Goal: Task Accomplishment & Management: Use online tool/utility

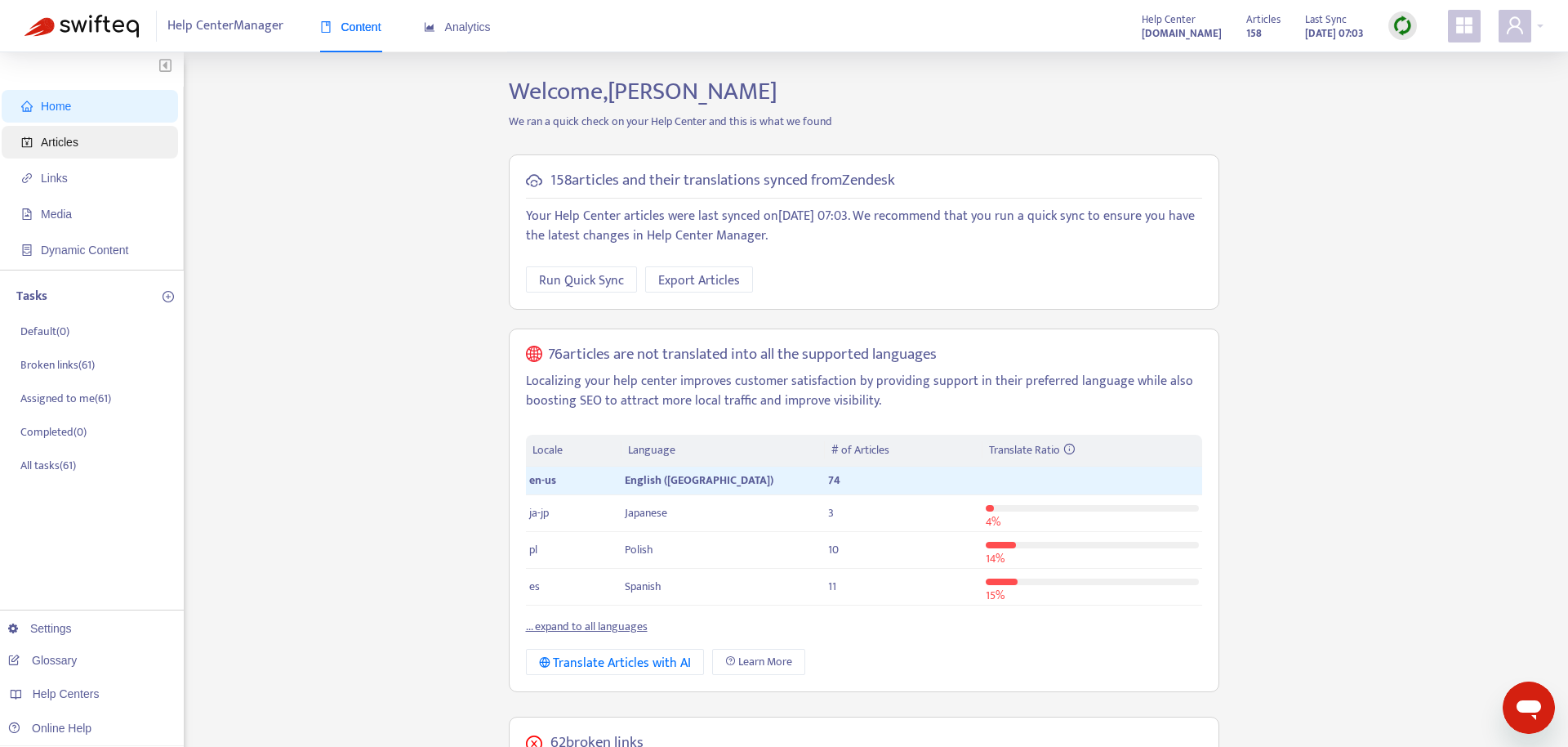
click at [87, 149] on span "Articles" at bounding box center [93, 142] width 144 height 32
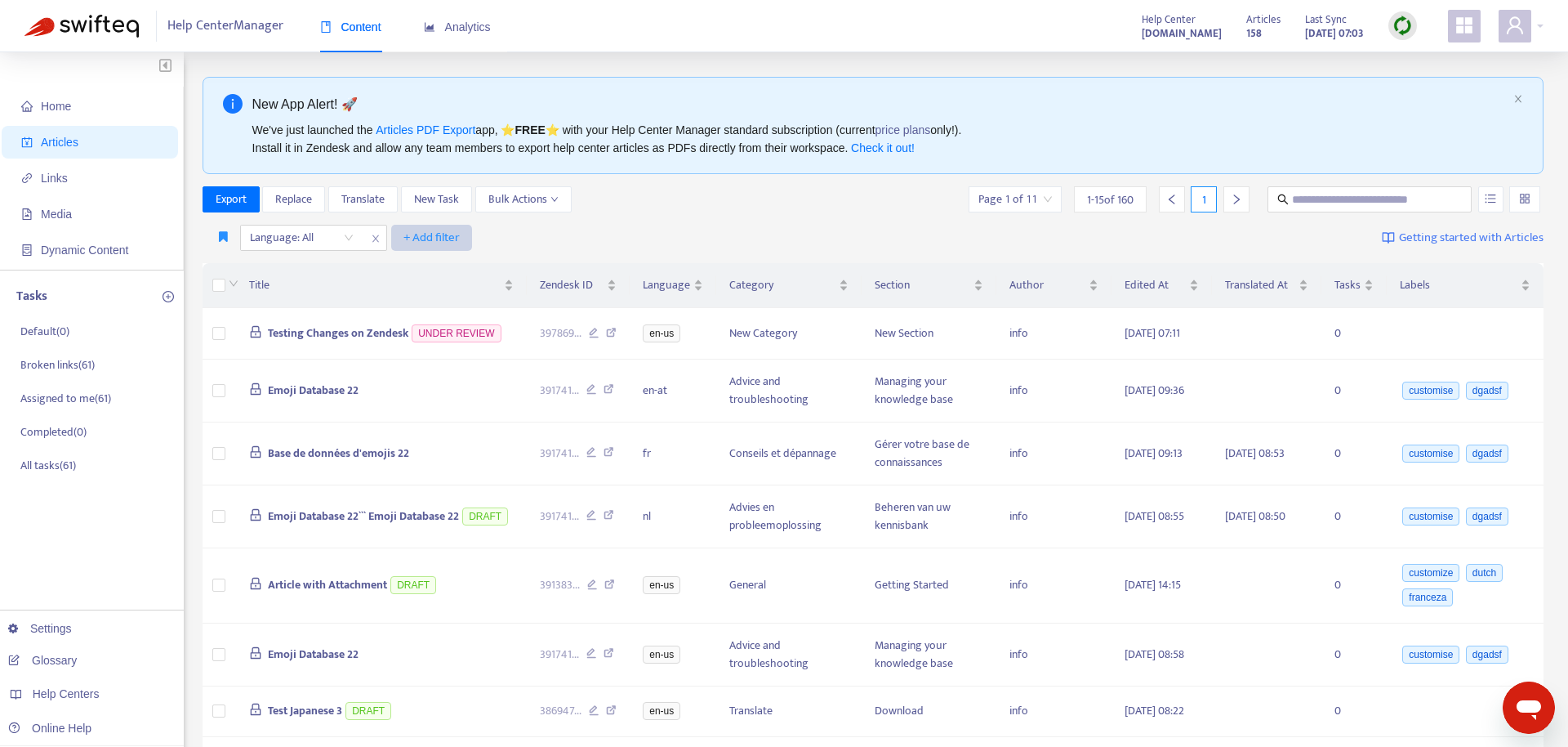
click at [427, 240] on span "+ Add filter" at bounding box center [431, 238] width 56 height 19
click at [484, 511] on span "Recently Translated" at bounding box center [454, 506] width 102 height 18
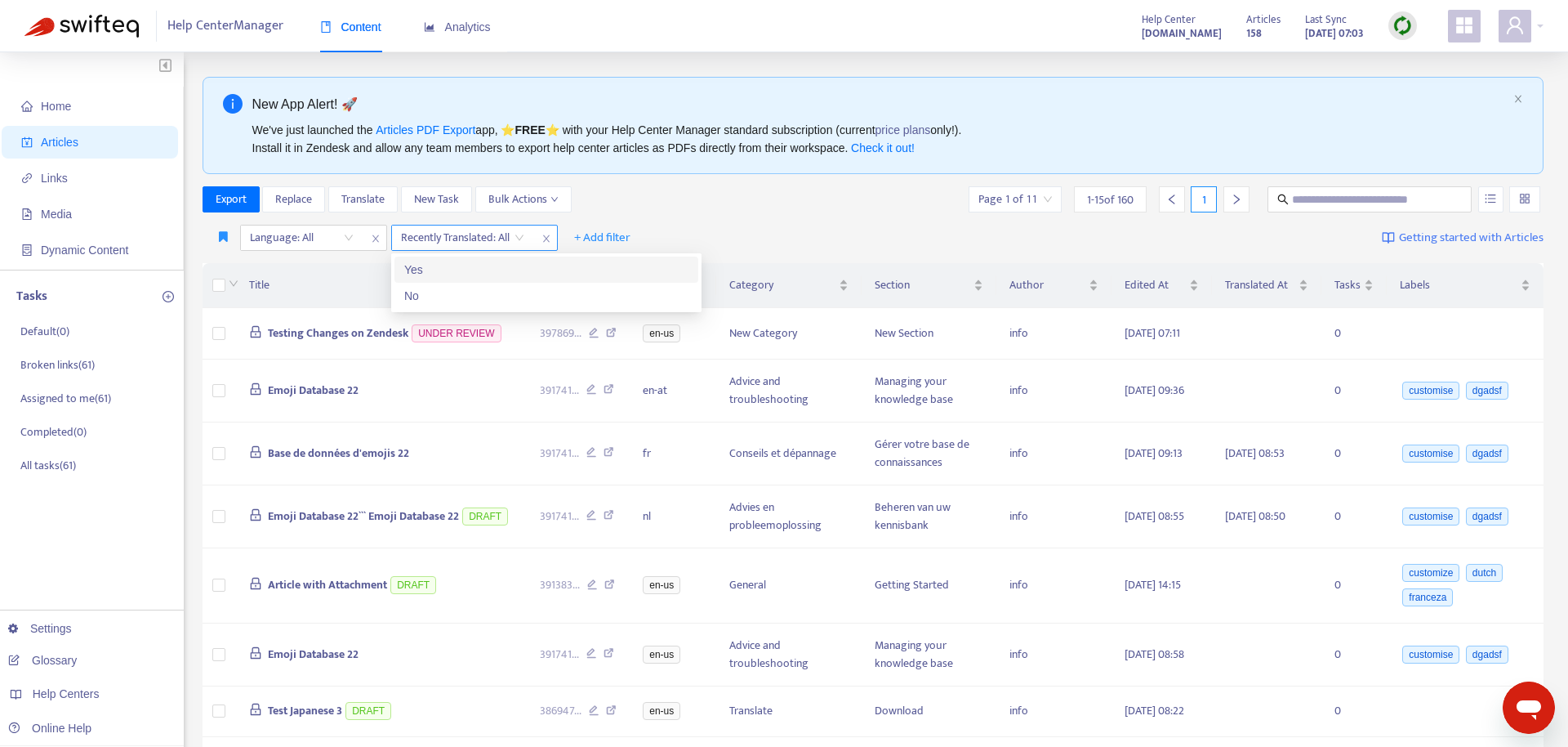
click at [509, 240] on input "search" at bounding box center [463, 238] width 123 height 25
click at [505, 277] on div "Yes" at bounding box center [546, 270] width 285 height 18
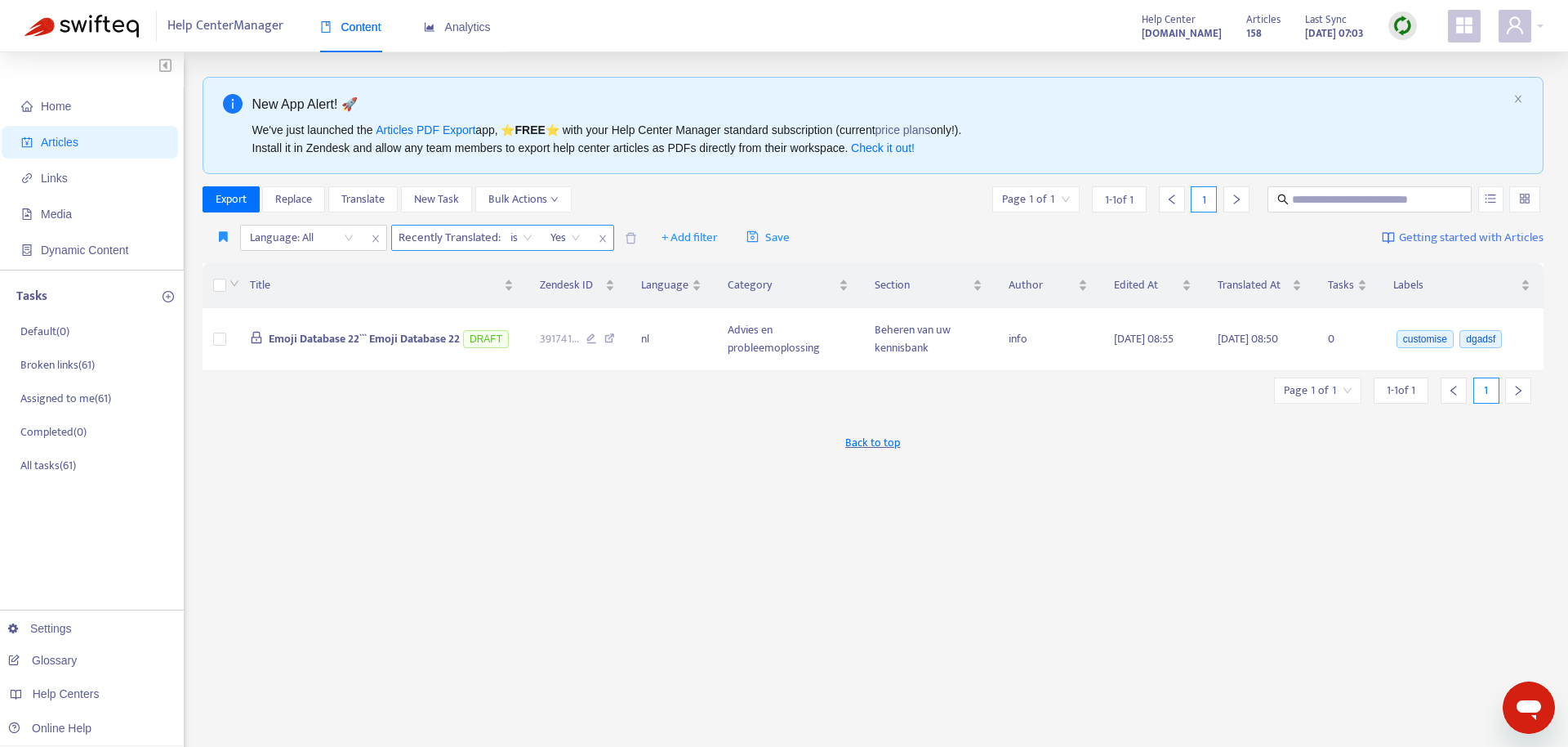
click at [476, 248] on span "Recently Translated :" at bounding box center [447, 238] width 111 height 25
click at [488, 239] on span "Recently Translated :" at bounding box center [447, 238] width 111 height 25
click at [601, 236] on icon "close" at bounding box center [601, 239] width 6 height 7
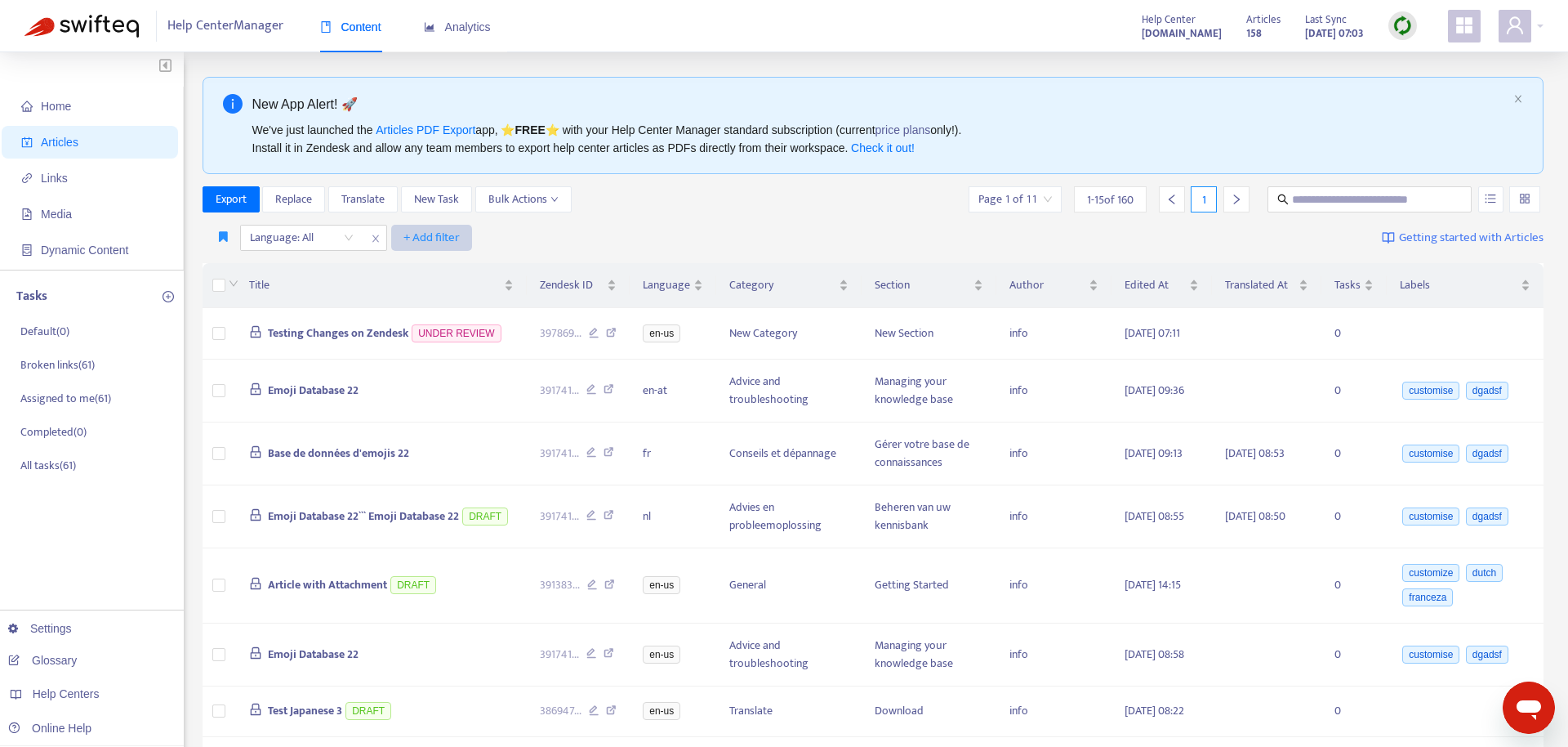
click at [430, 235] on span "+ Add filter" at bounding box center [431, 238] width 56 height 19
click at [882, 239] on div "Language: All + Add filter Getting started with Articles" at bounding box center [874, 239] width 1342 height 39
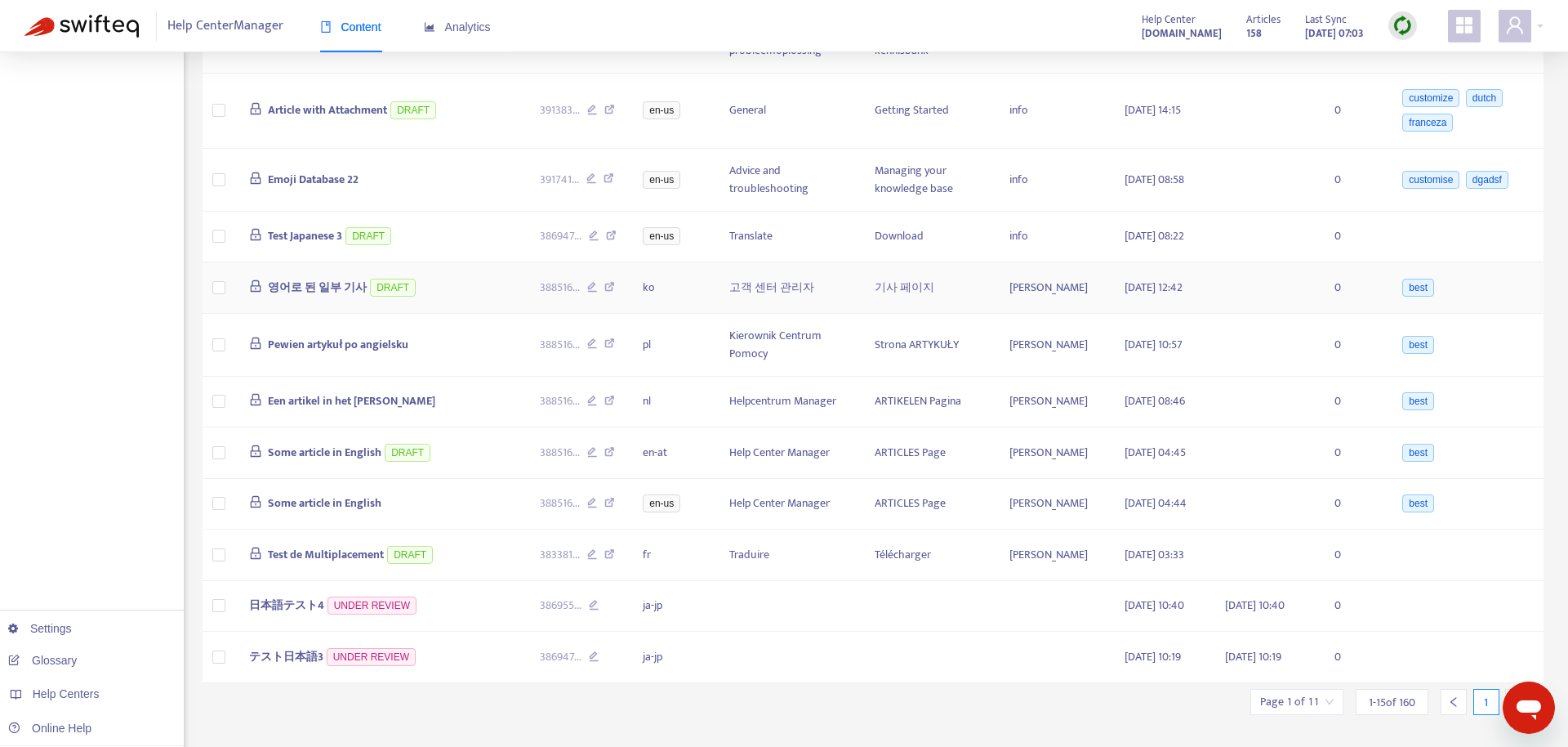
scroll to position [583, 0]
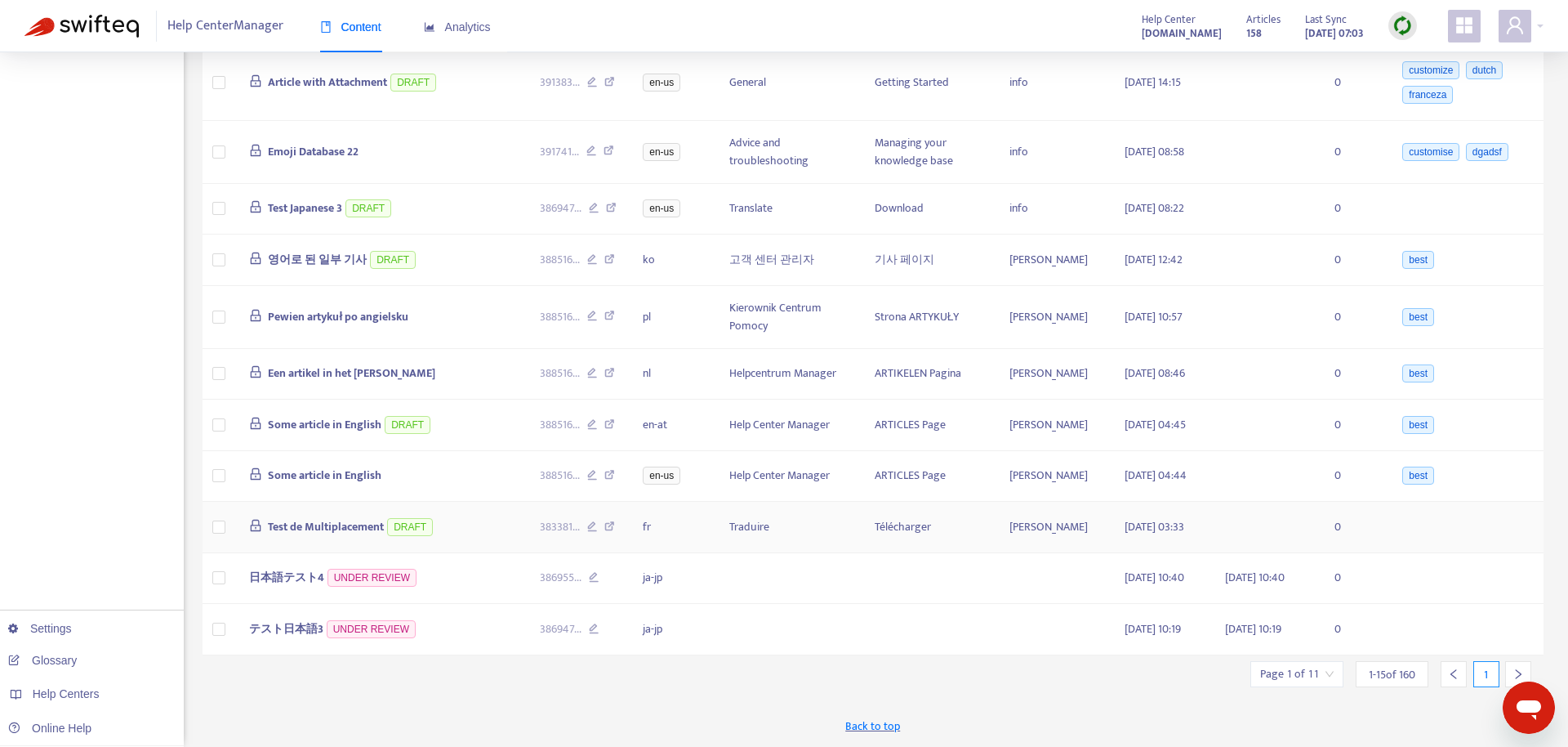
drag, startPoint x: 1148, startPoint y: 508, endPoint x: 1147, endPoint y: 473, distance: 35.0
click at [1147, 502] on td "[DATE] 03:33" at bounding box center [1162, 528] width 101 height 52
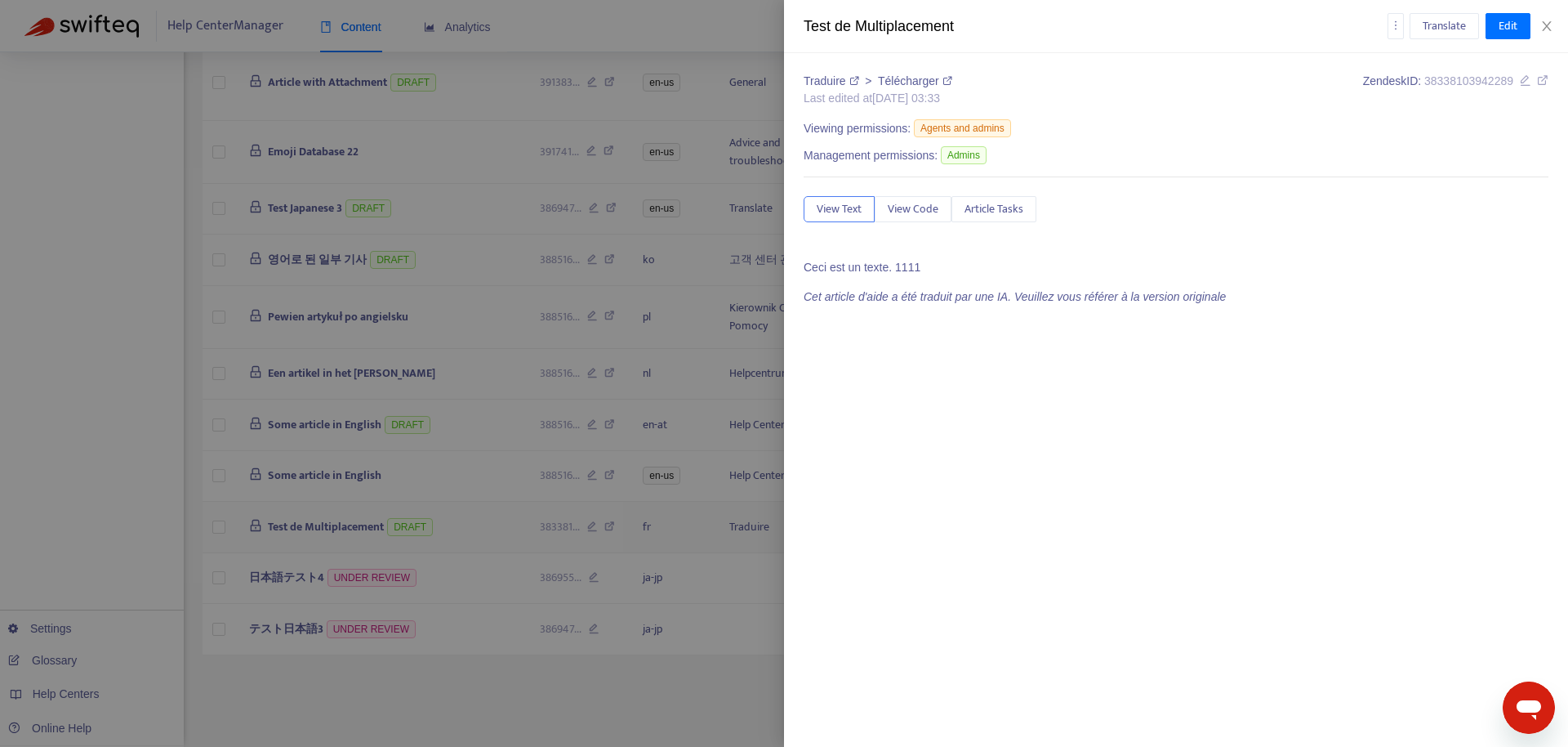
click at [1147, 491] on div "Traduire > Télécharger Last edited at [DATE] 03:33 Zendesk ID: 38338103942289 V…" at bounding box center [1177, 400] width 784 height 694
click at [678, 32] on div at bounding box center [784, 373] width 1568 height 747
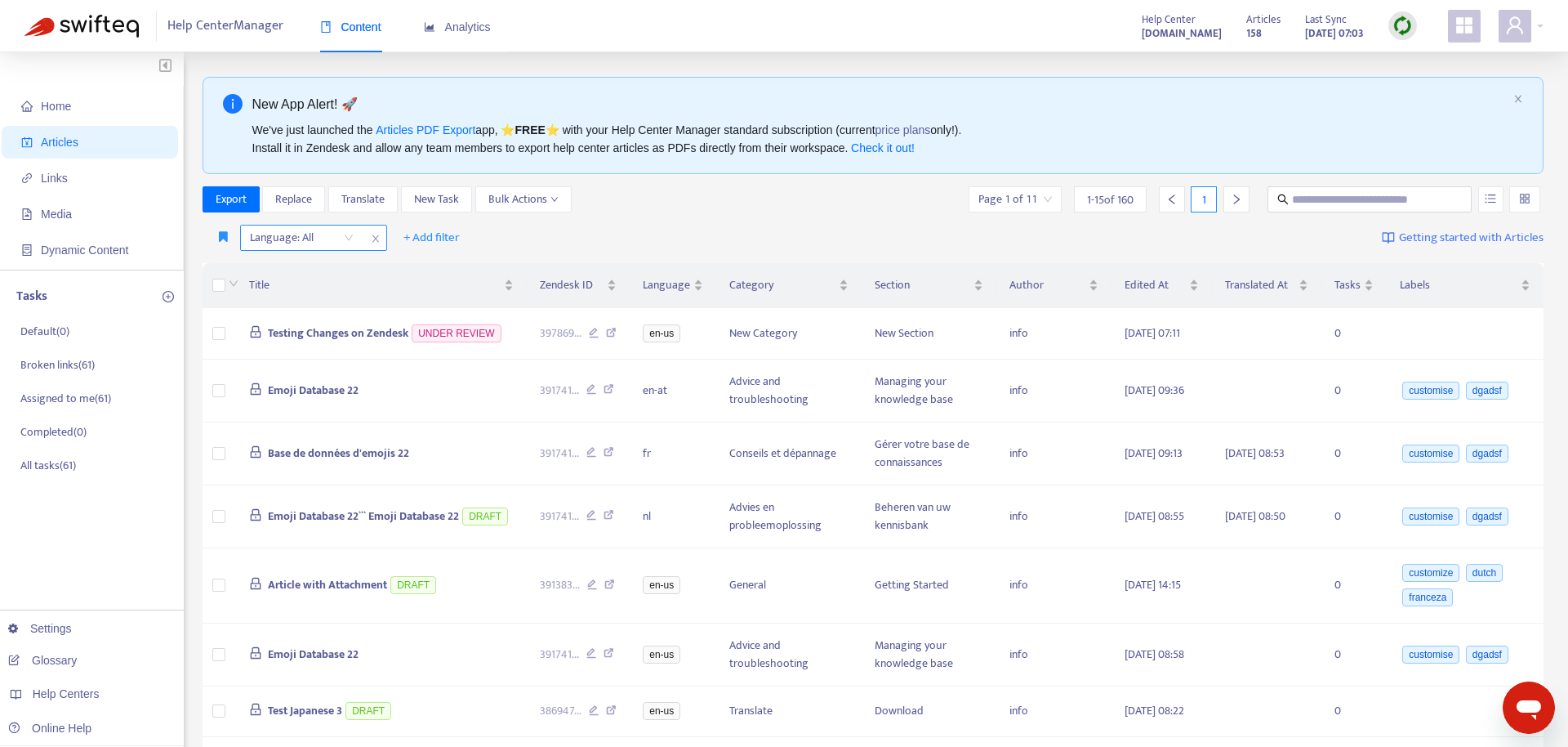
click at [343, 249] on div "Language: All" at bounding box center [302, 238] width 122 height 25
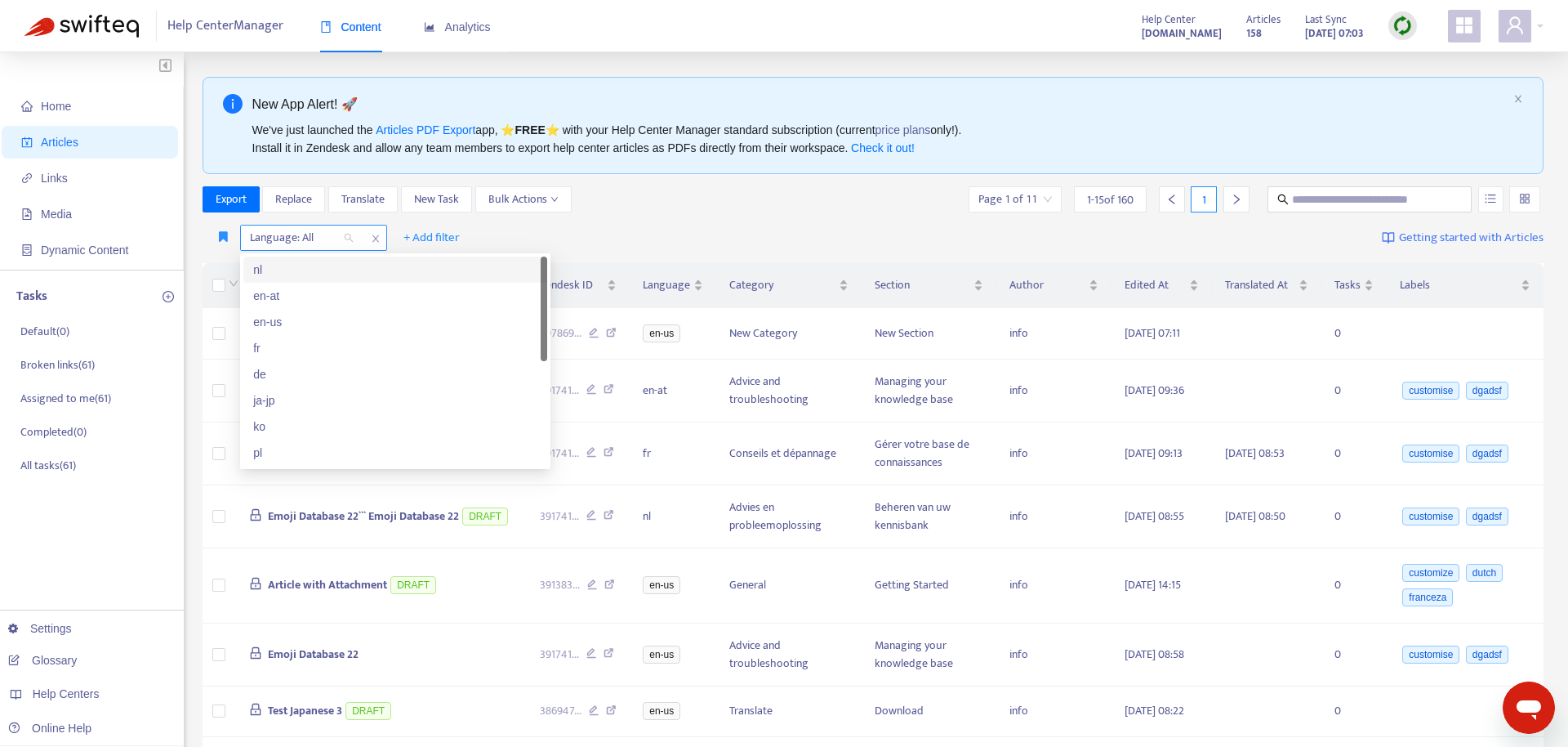
click at [343, 249] on div "Language: All" at bounding box center [302, 238] width 122 height 25
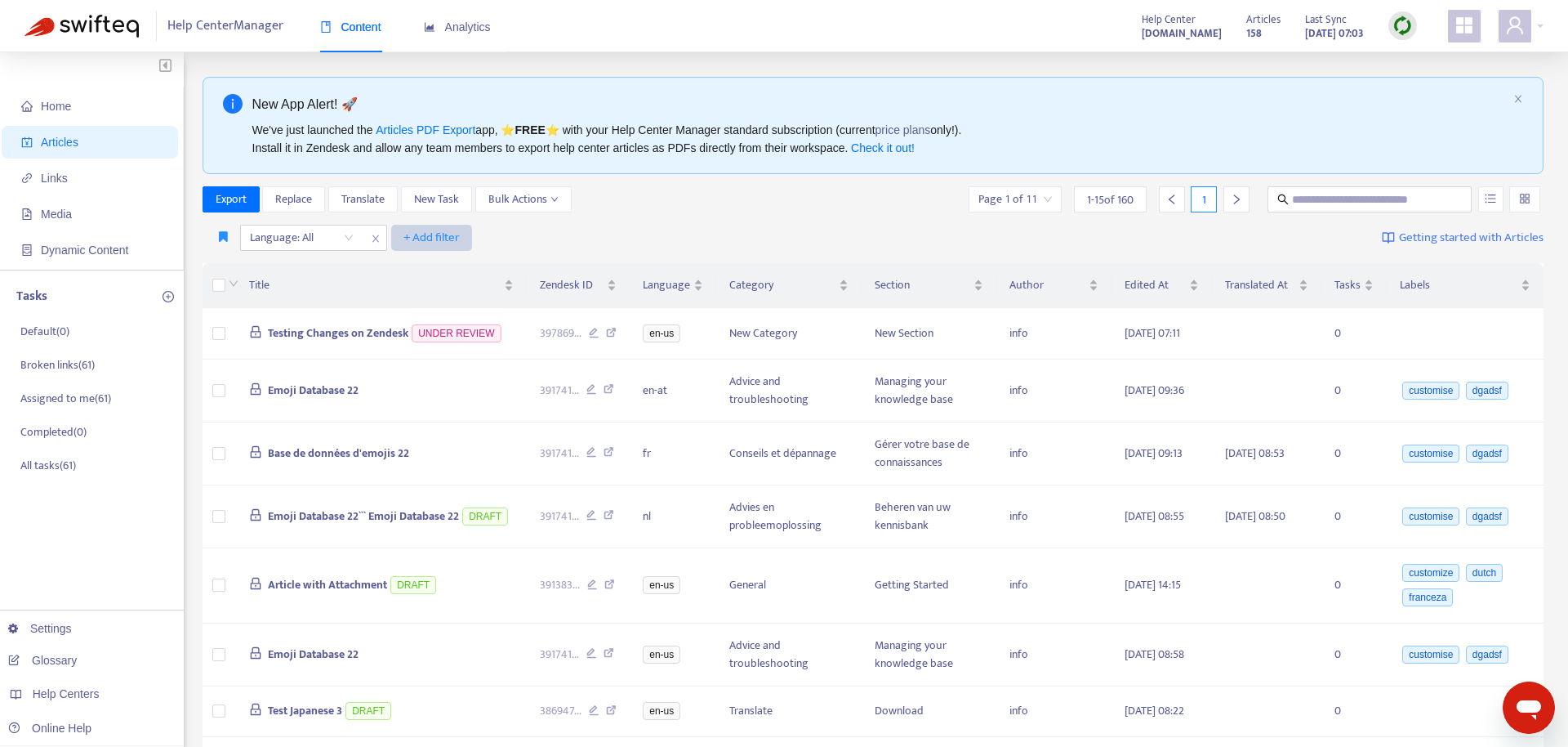
click at [409, 239] on span "+ Add filter" at bounding box center [431, 238] width 56 height 19
click at [680, 226] on div "Language: All + Add filter Getting started with Articles" at bounding box center [874, 239] width 1342 height 39
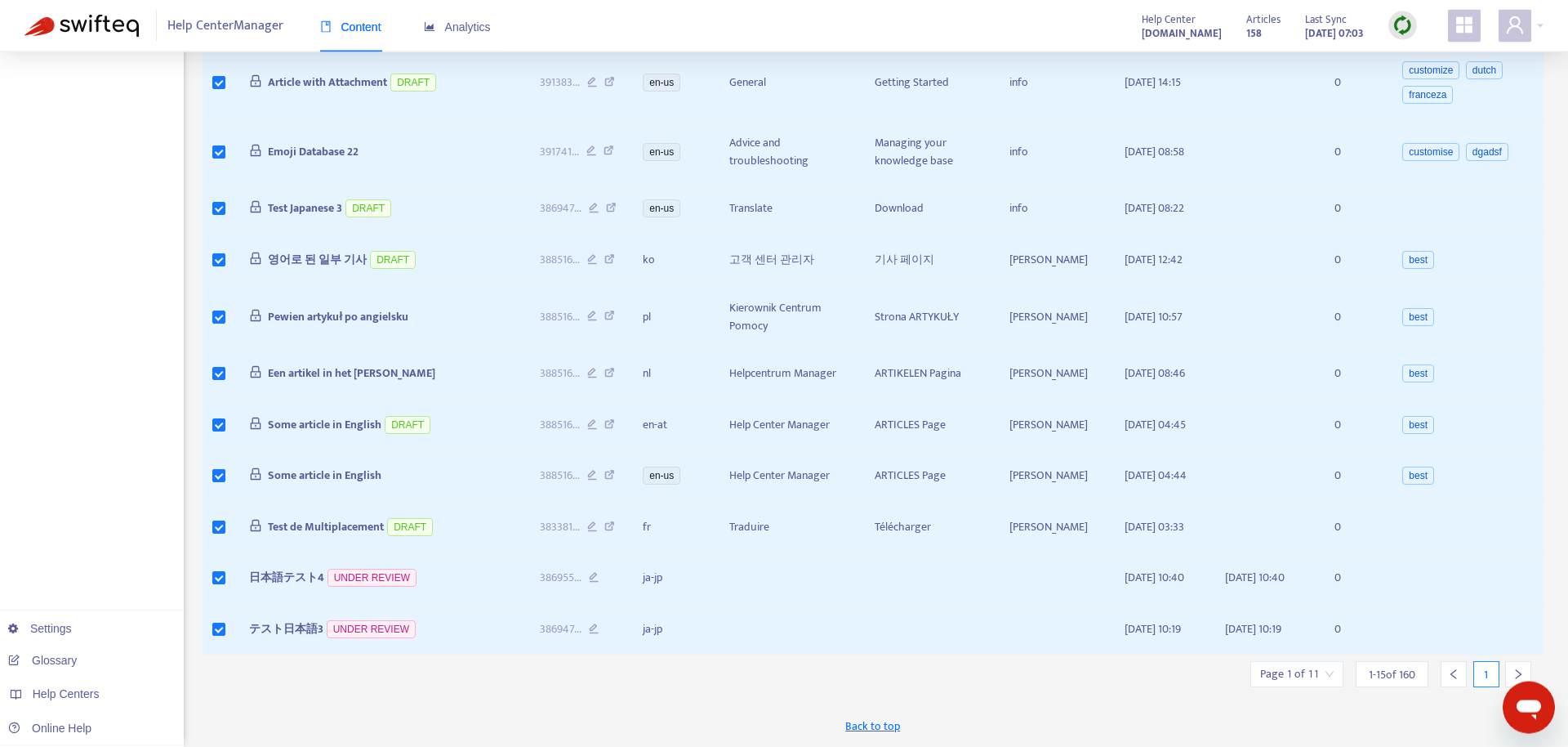
scroll to position [617, 0]
click at [1512, 671] on div at bounding box center [1518, 674] width 26 height 26
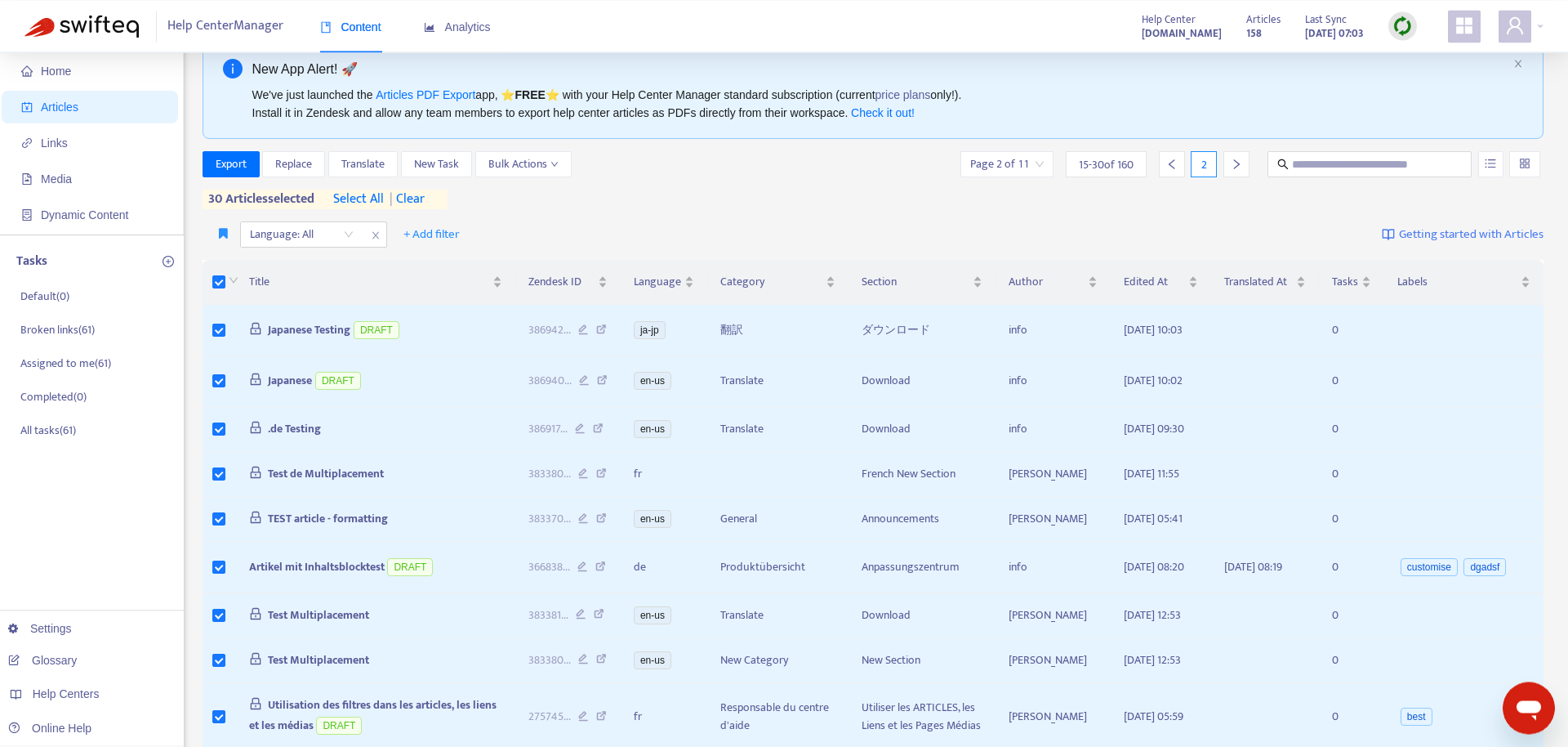
scroll to position [0, 0]
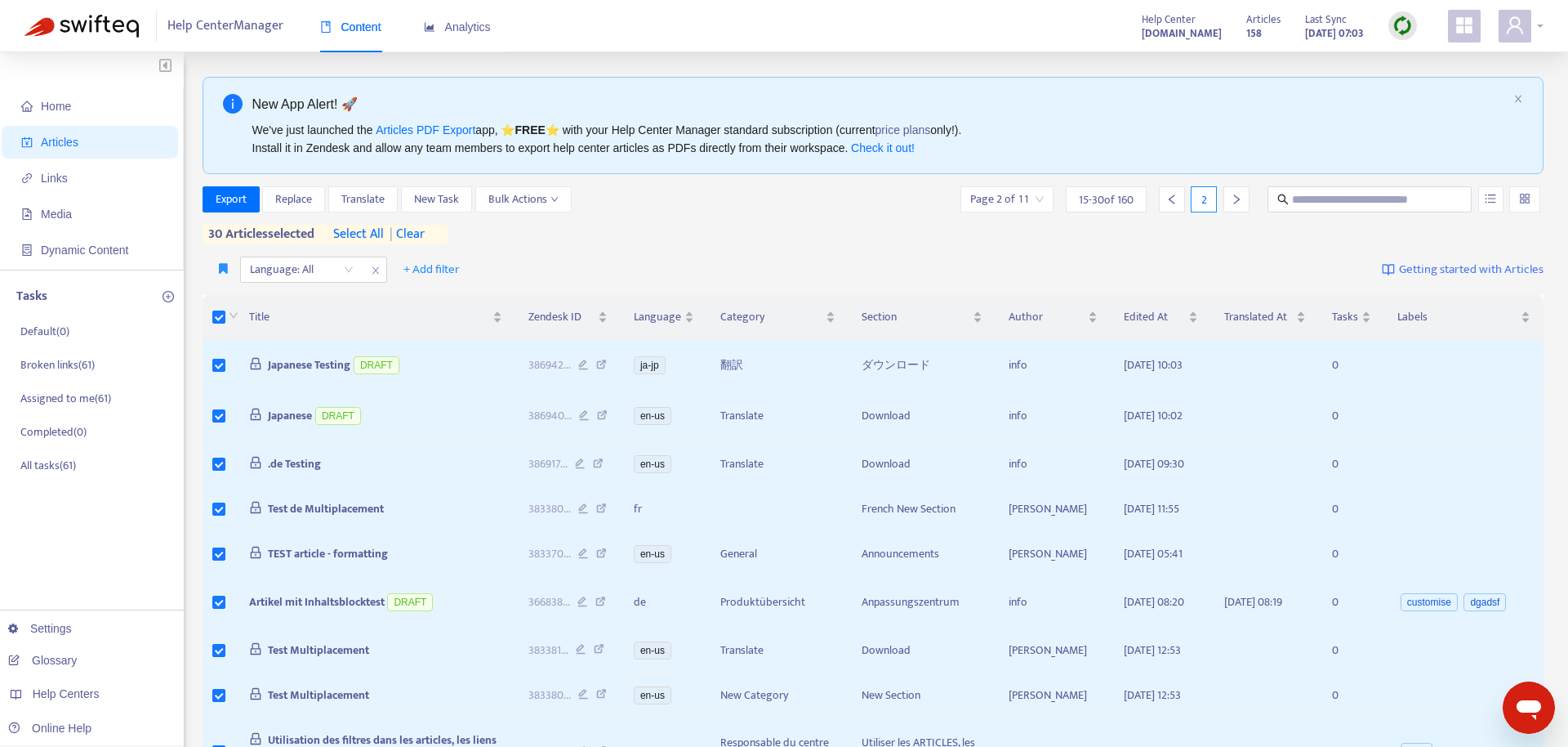
click at [1518, 27] on icon "user" at bounding box center [1516, 25] width 17 height 18
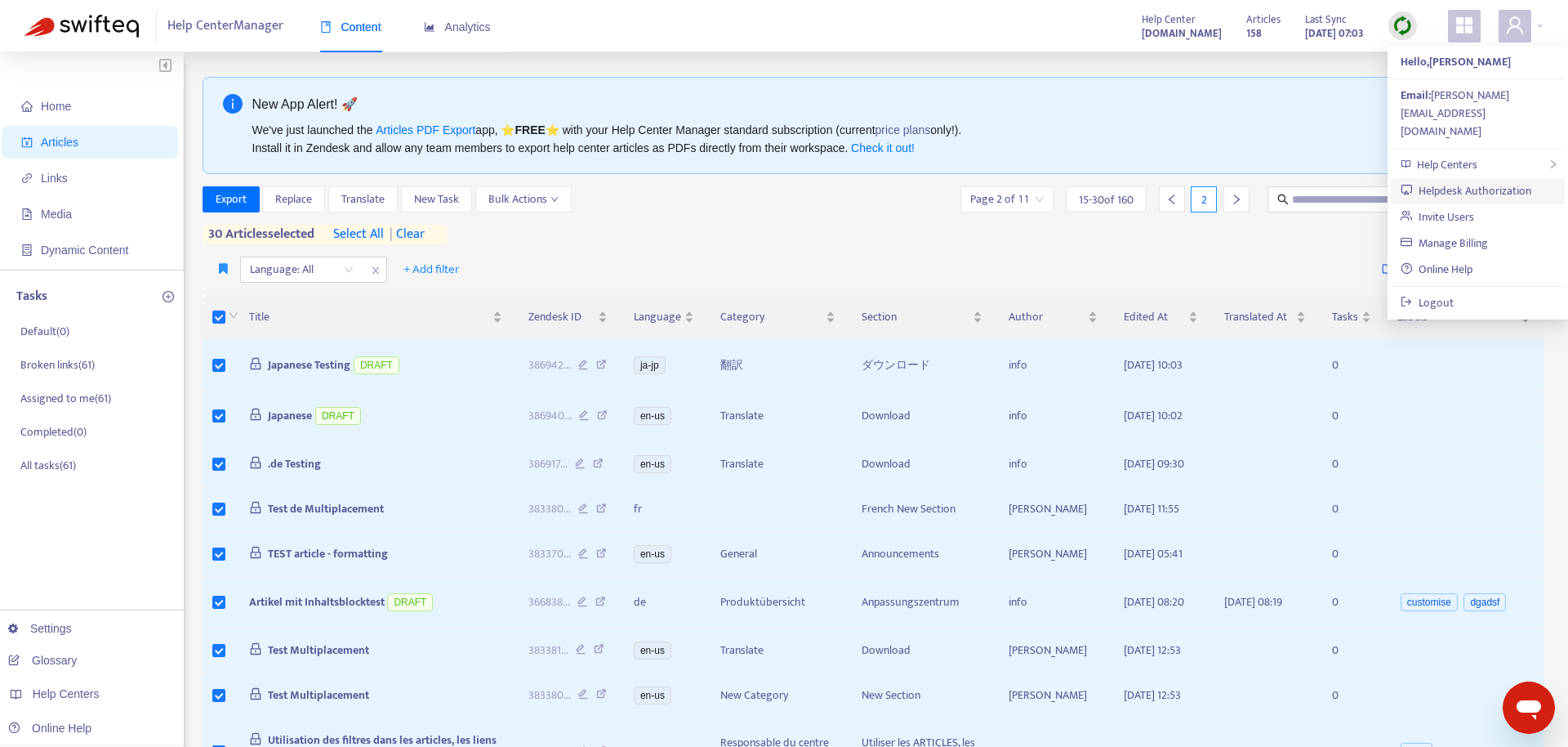
click at [1483, 181] on link "Helpdesk Authorization" at bounding box center [1466, 191] width 131 height 18
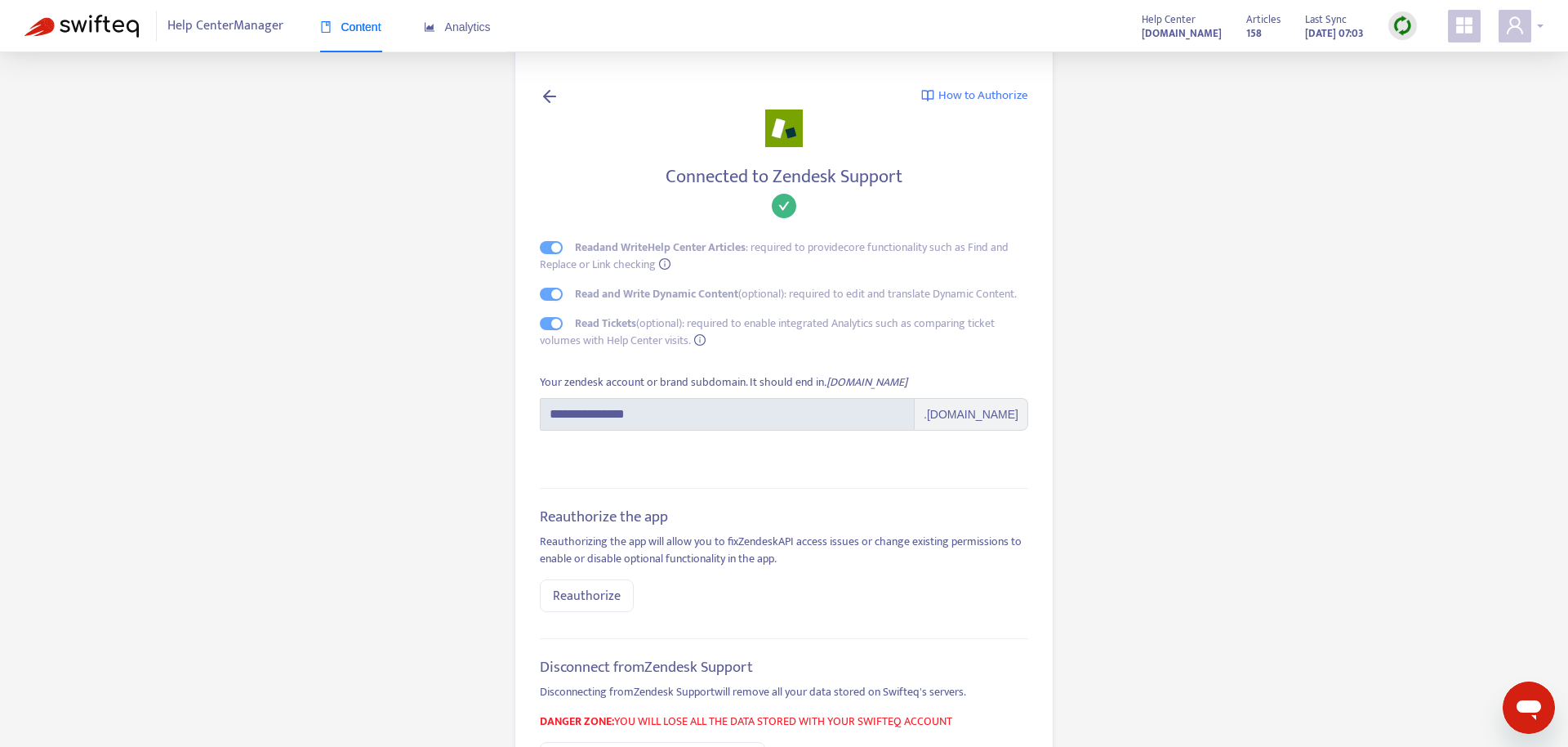
click at [1519, 28] on icon "user" at bounding box center [1515, 25] width 19 height 19
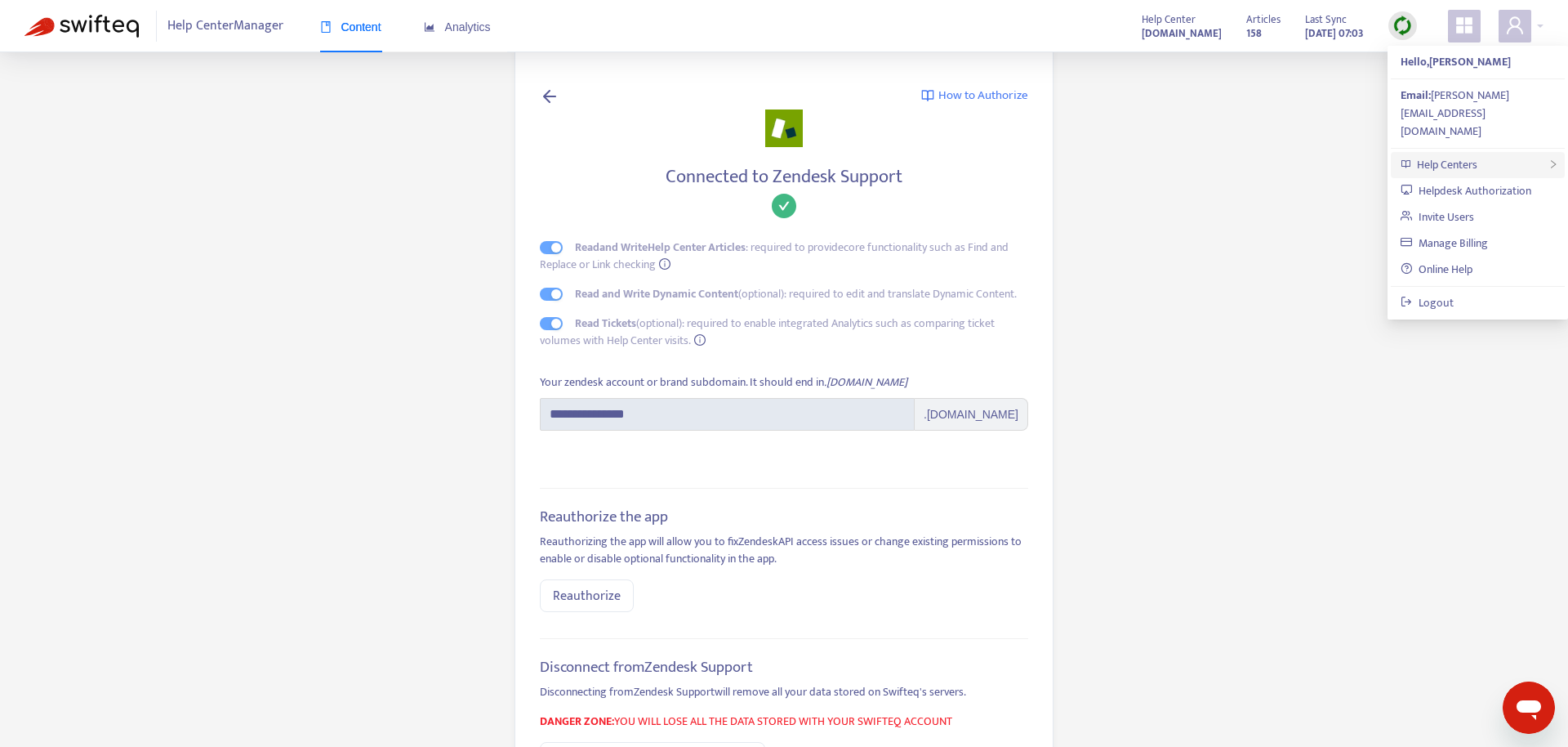
click at [1473, 156] on span "Help Centers" at bounding box center [1447, 165] width 61 height 18
click at [1323, 216] on link "Feedback Form Setup" at bounding box center [1286, 217] width 123 height 18
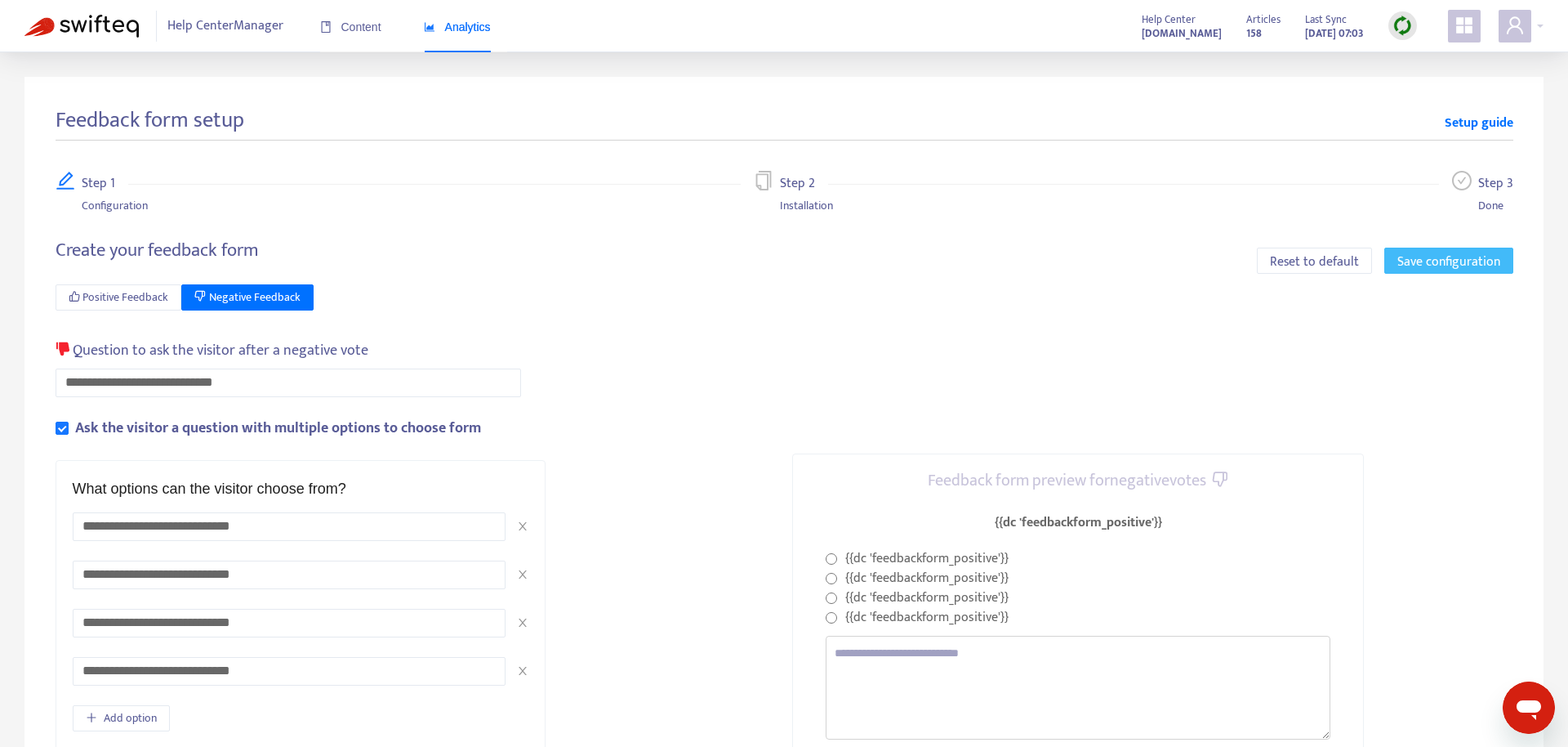
click at [1399, 263] on button "Save configuration" at bounding box center [1449, 261] width 129 height 26
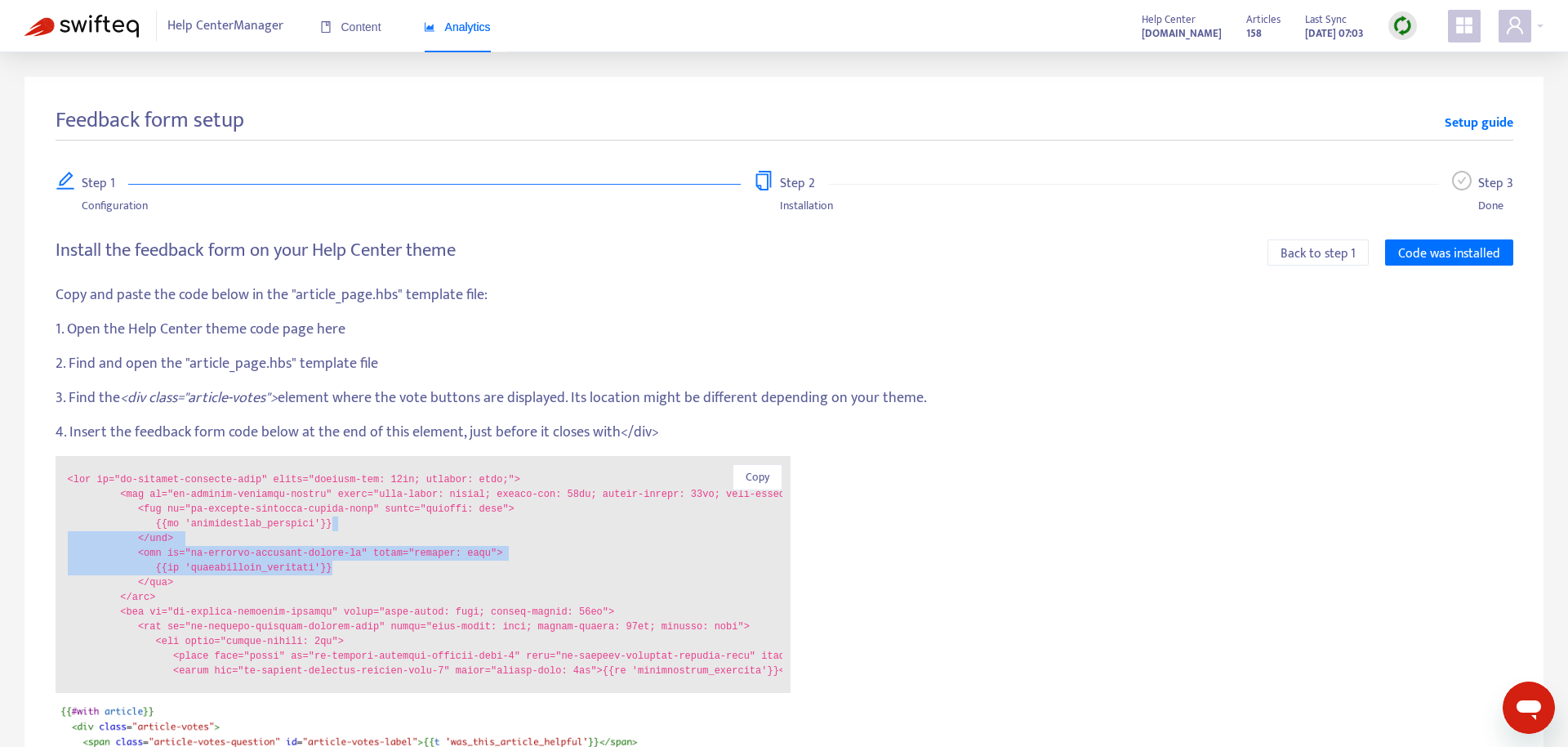
drag, startPoint x: 639, startPoint y: 525, endPoint x: 641, endPoint y: 565, distance: 40.0
click at [641, 565] on code at bounding box center [425, 575] width 714 height 204
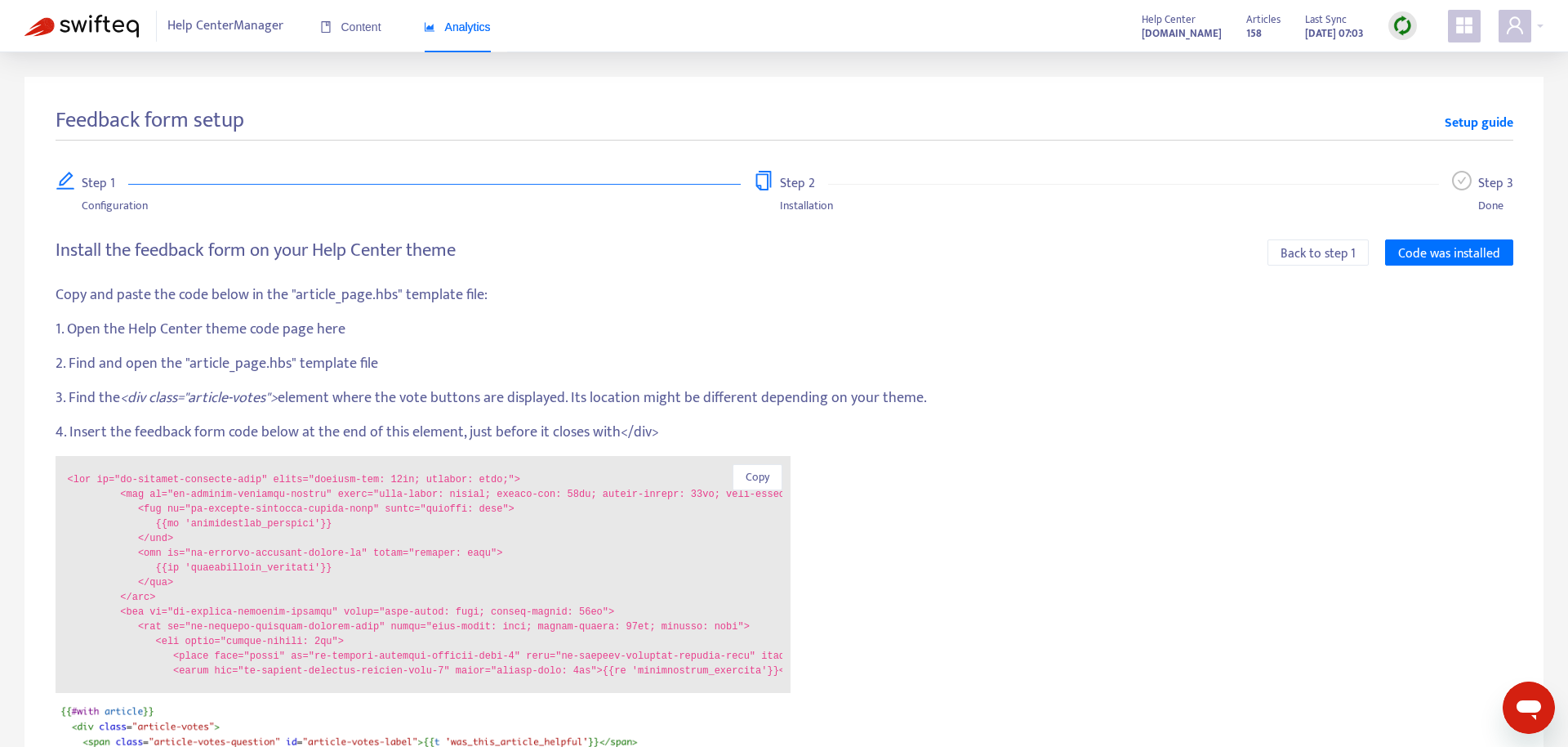
click at [641, 565] on code at bounding box center [425, 575] width 714 height 204
click at [401, 503] on code at bounding box center [425, 575] width 714 height 204
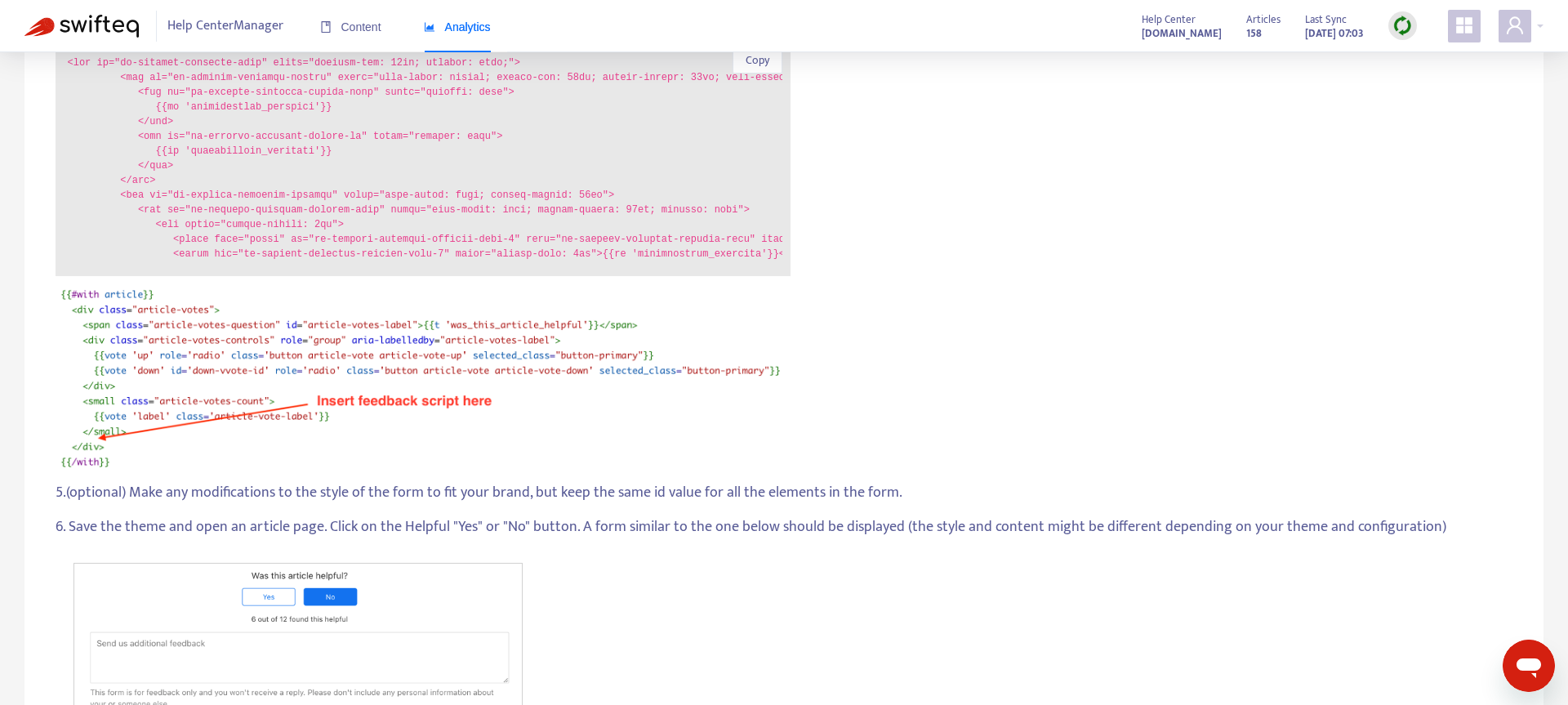
scroll to position [333, 0]
